Goal: Task Accomplishment & Management: Manage account settings

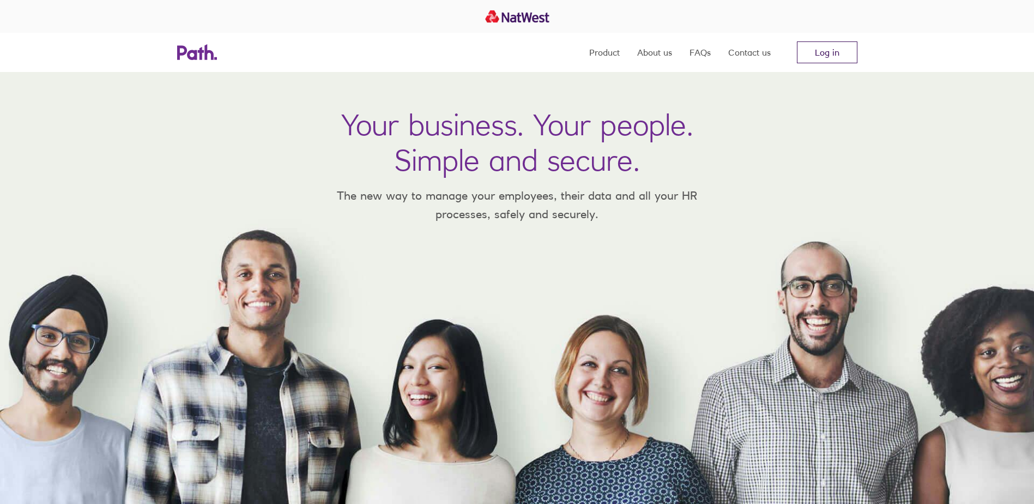
click at [832, 51] on link "Log in" at bounding box center [827, 52] width 60 height 22
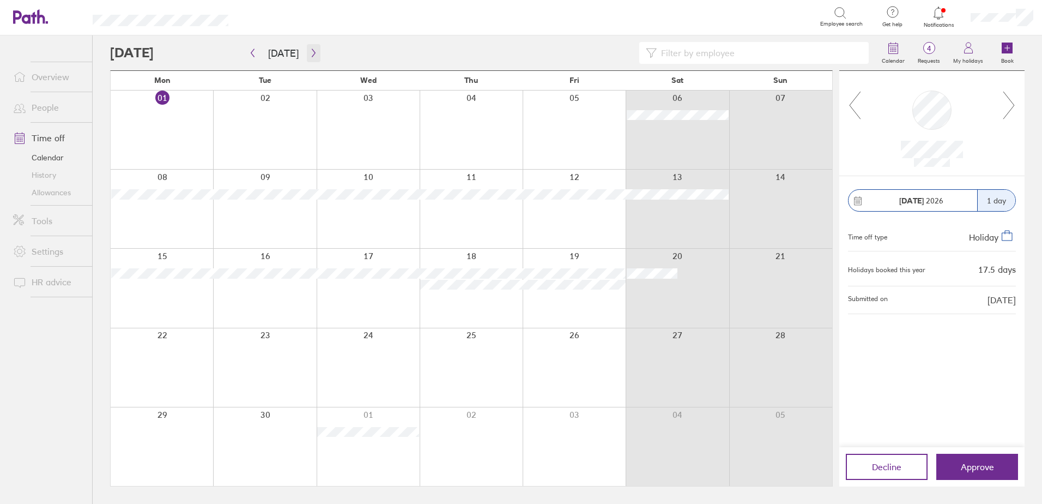
click at [312, 53] on icon "button" at bounding box center [313, 53] width 3 height 8
click at [314, 56] on icon "button" at bounding box center [314, 52] width 8 height 9
click at [251, 52] on icon "button" at bounding box center [252, 52] width 8 height 9
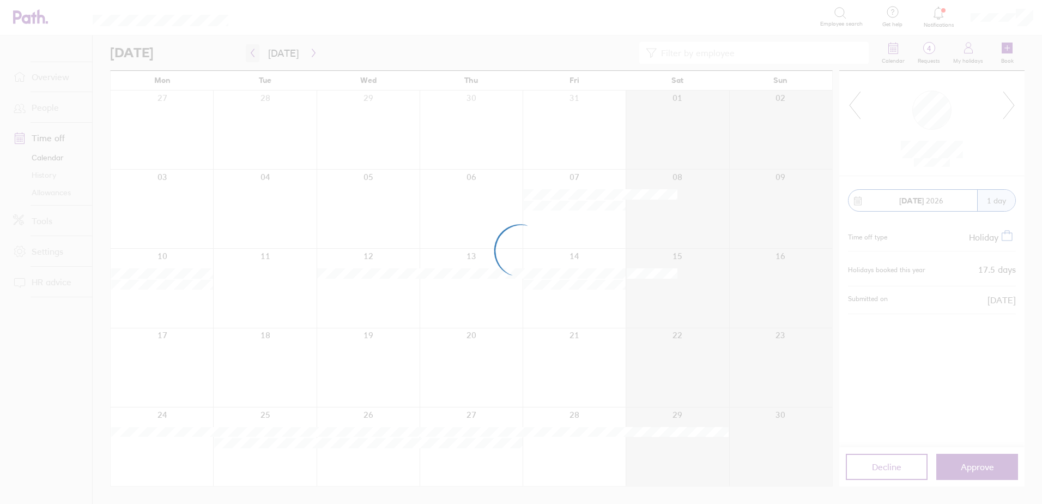
click at [251, 52] on div at bounding box center [521, 252] width 1042 height 504
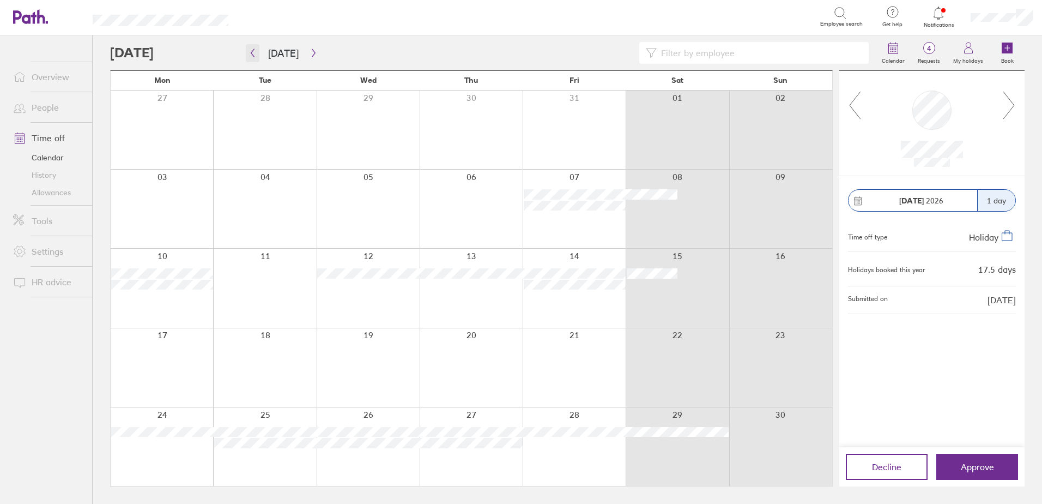
click at [251, 52] on icon "button" at bounding box center [252, 52] width 8 height 9
